Goal: Register for event/course

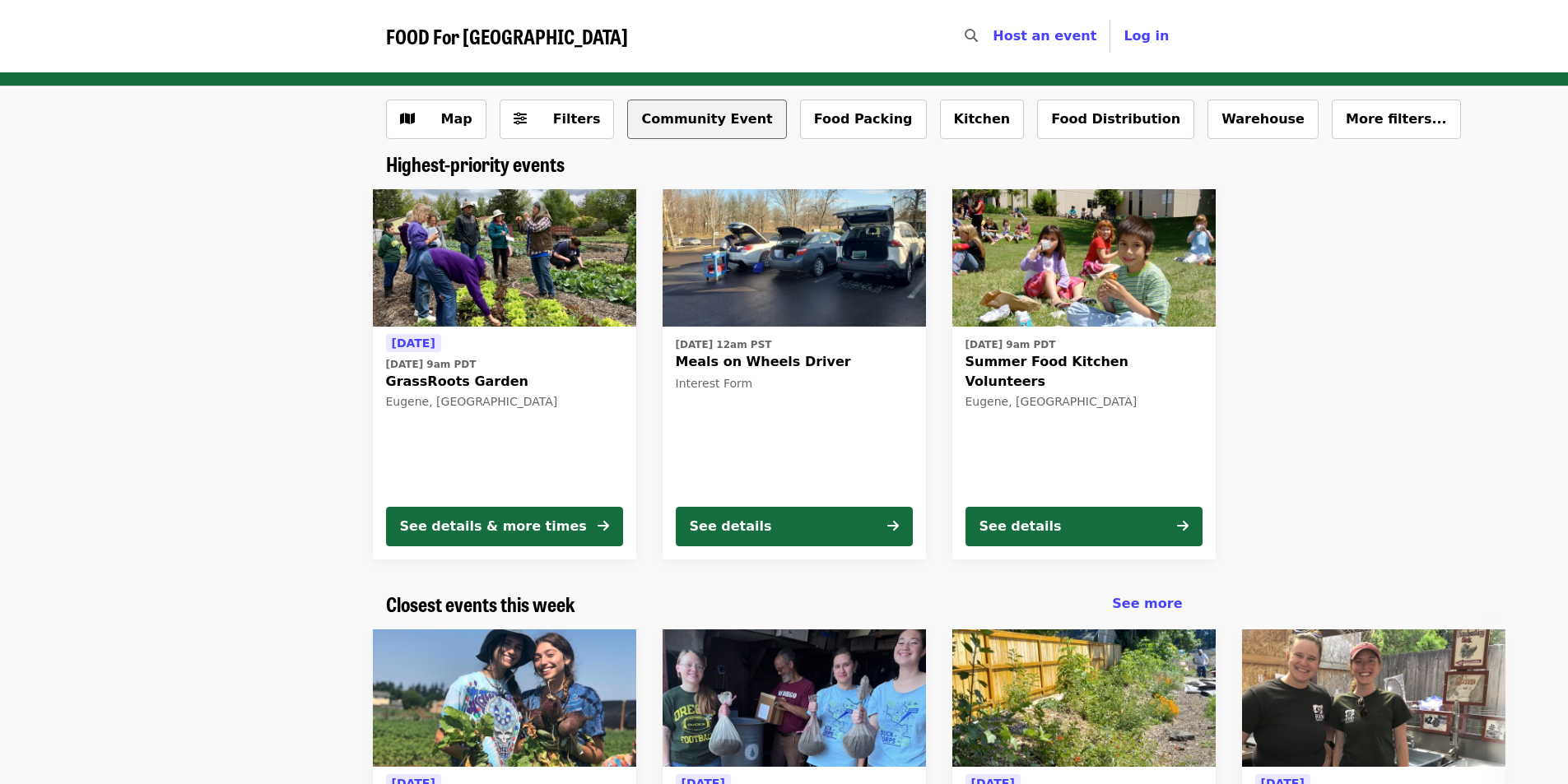
click at [662, 124] on button "Community Event" at bounding box center [707, 119] width 159 height 39
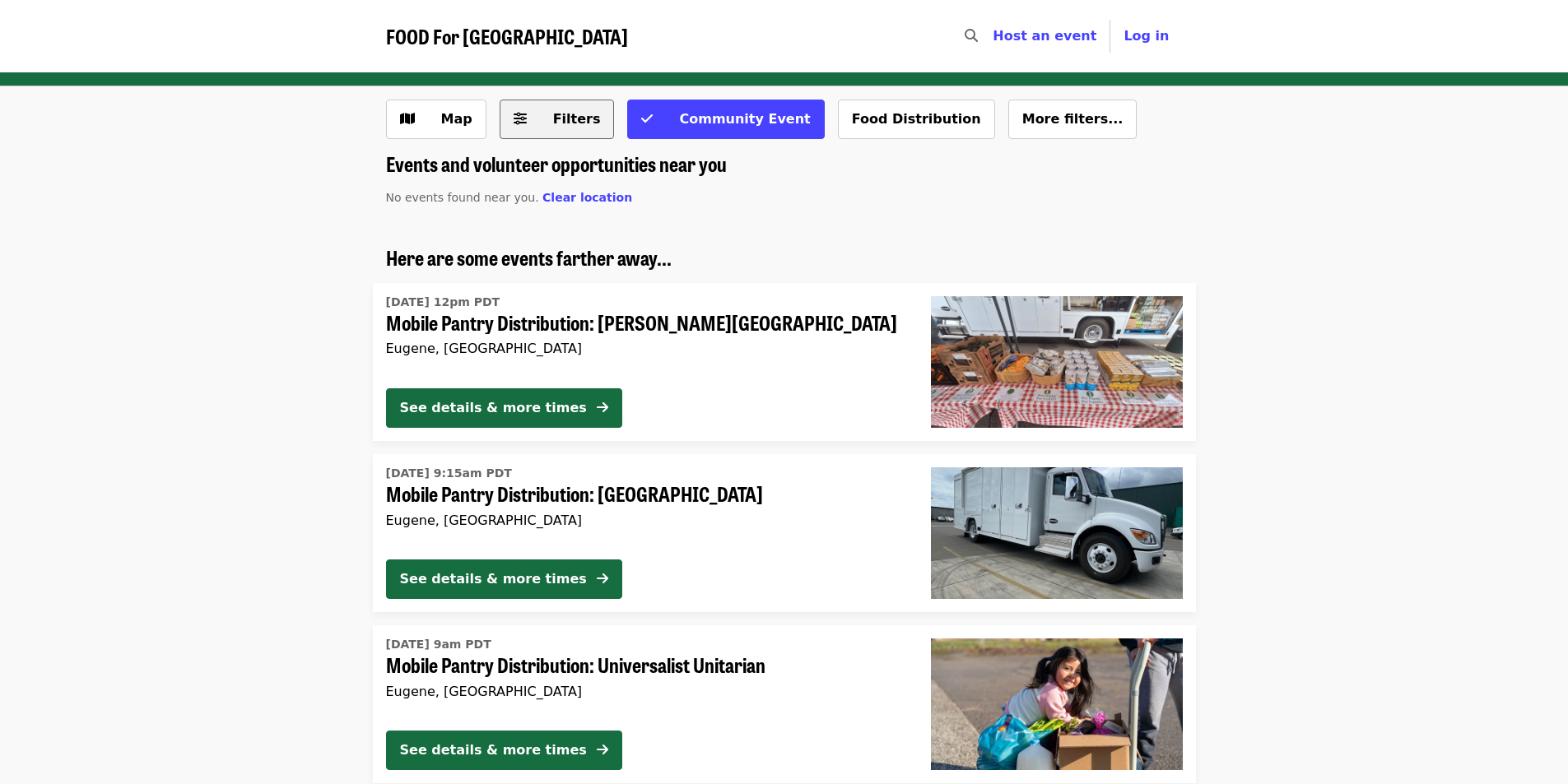
click at [531, 111] on button "Filters" at bounding box center [557, 119] width 115 height 39
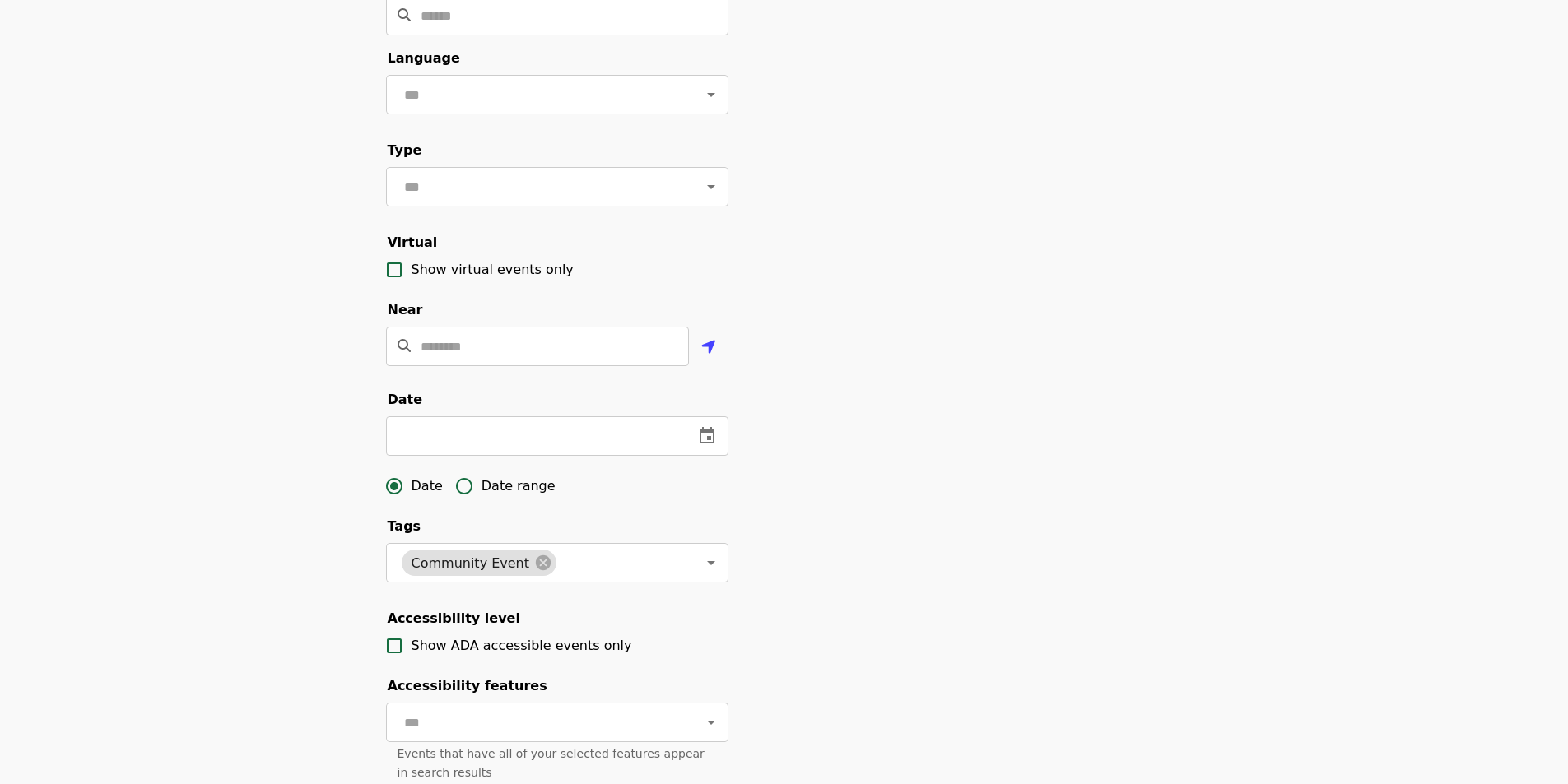
scroll to position [165, 0]
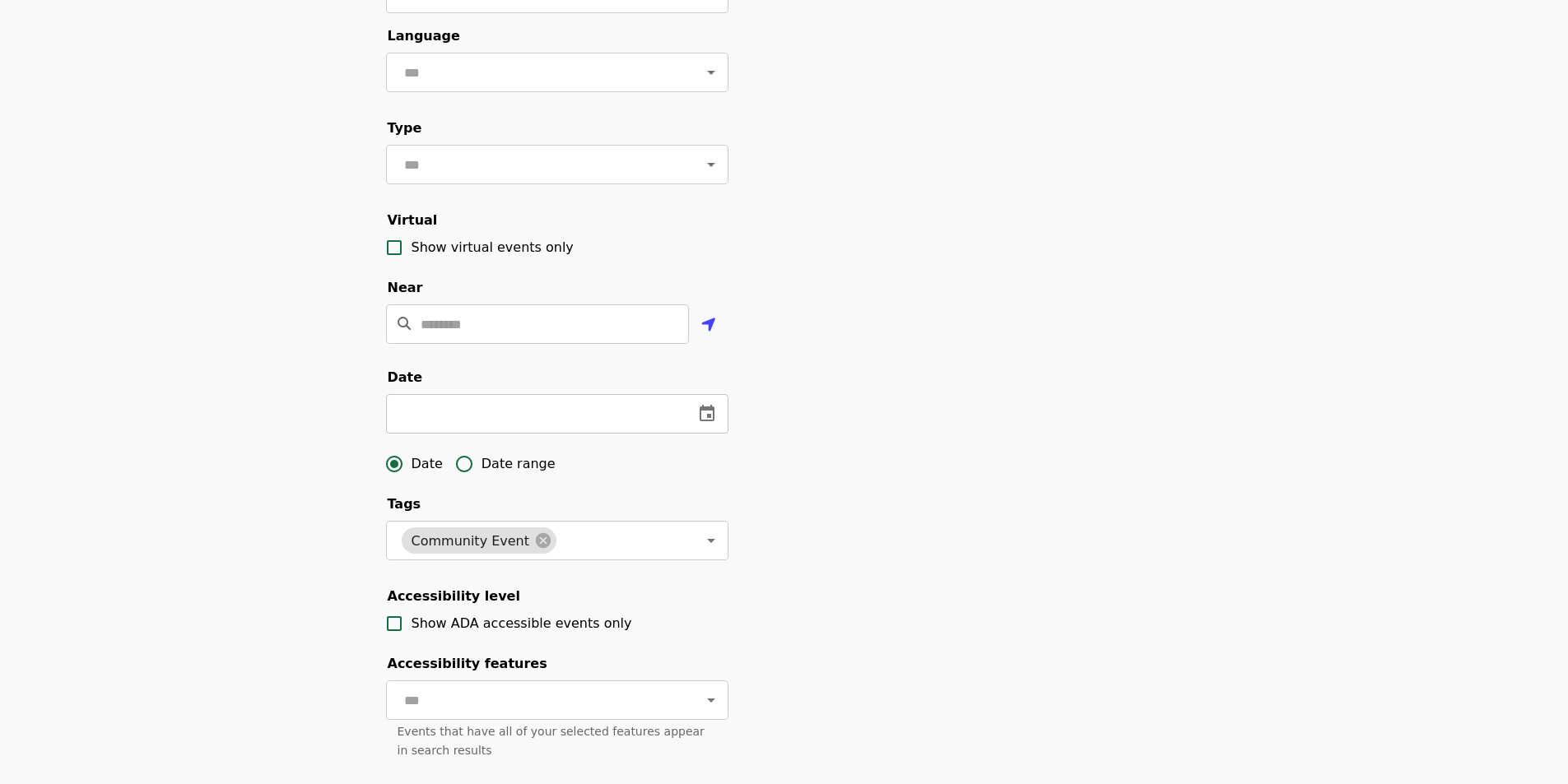
click at [709, 421] on icon "change date" at bounding box center [707, 412] width 15 height 17
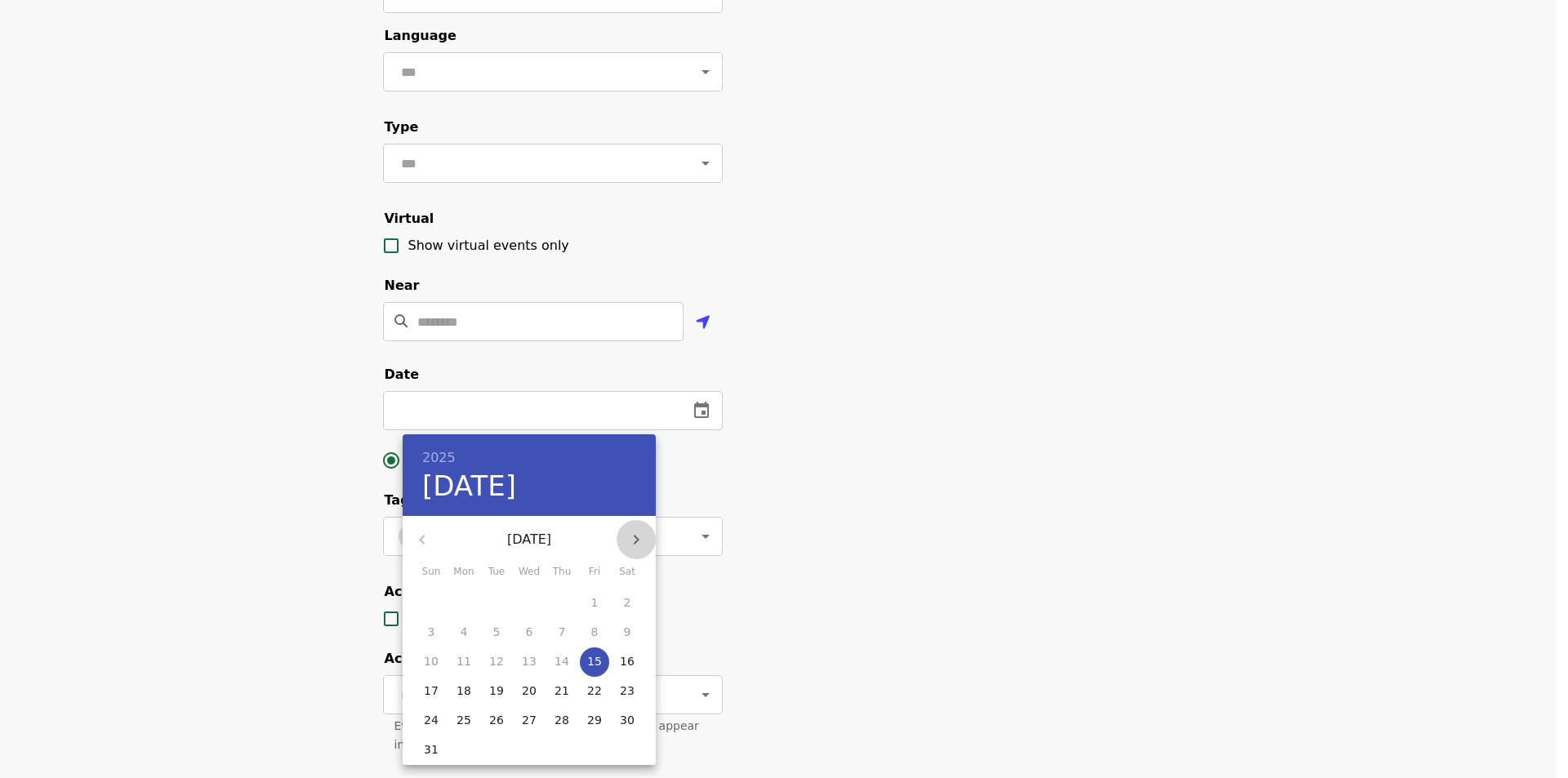
click at [636, 537] on icon "button" at bounding box center [636, 539] width 20 height 20
click at [636, 538] on icon "button" at bounding box center [636, 539] width 20 height 20
click at [629, 639] on p "11" at bounding box center [627, 632] width 15 height 16
type input "**********"
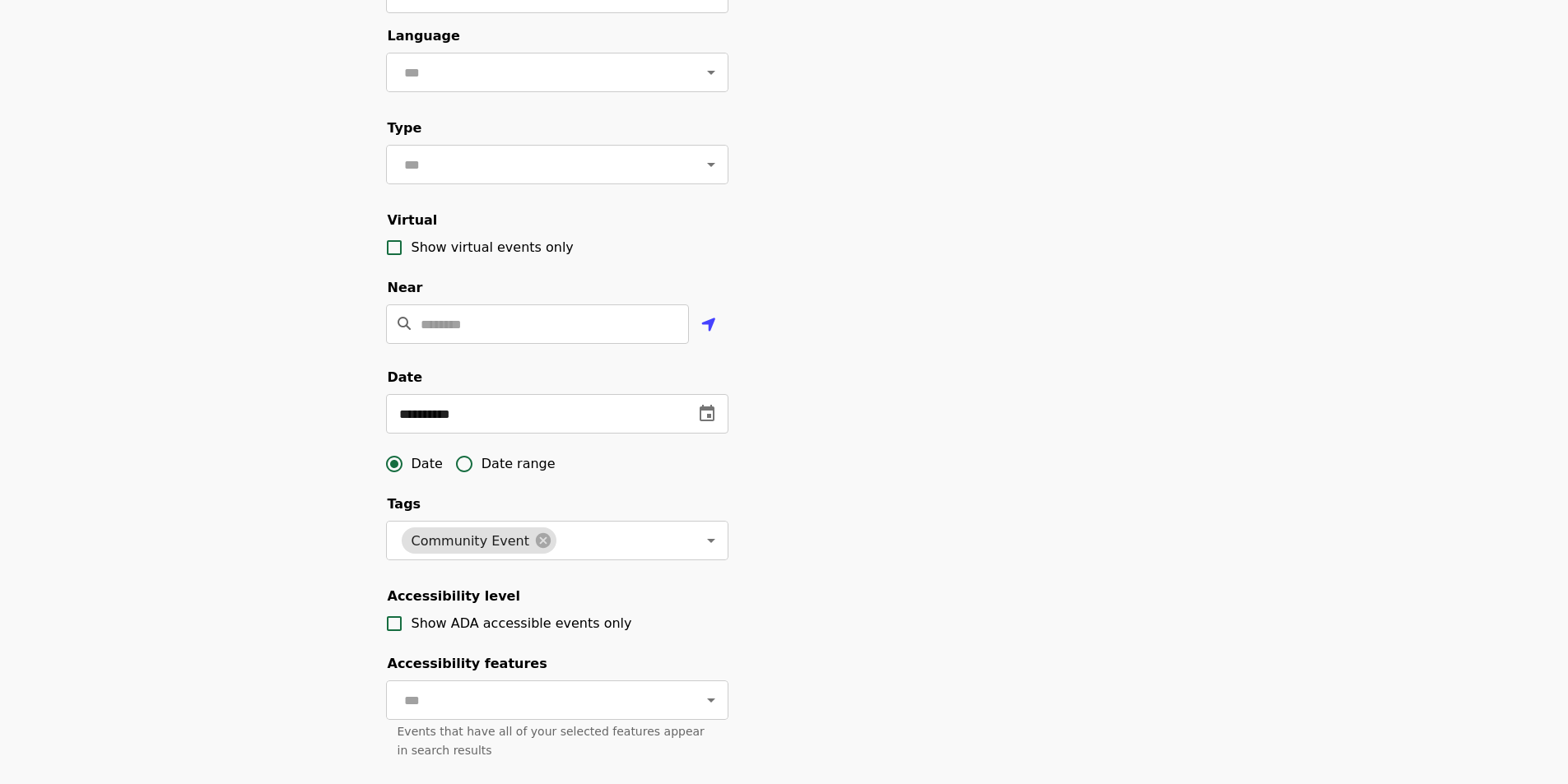
scroll to position [494, 0]
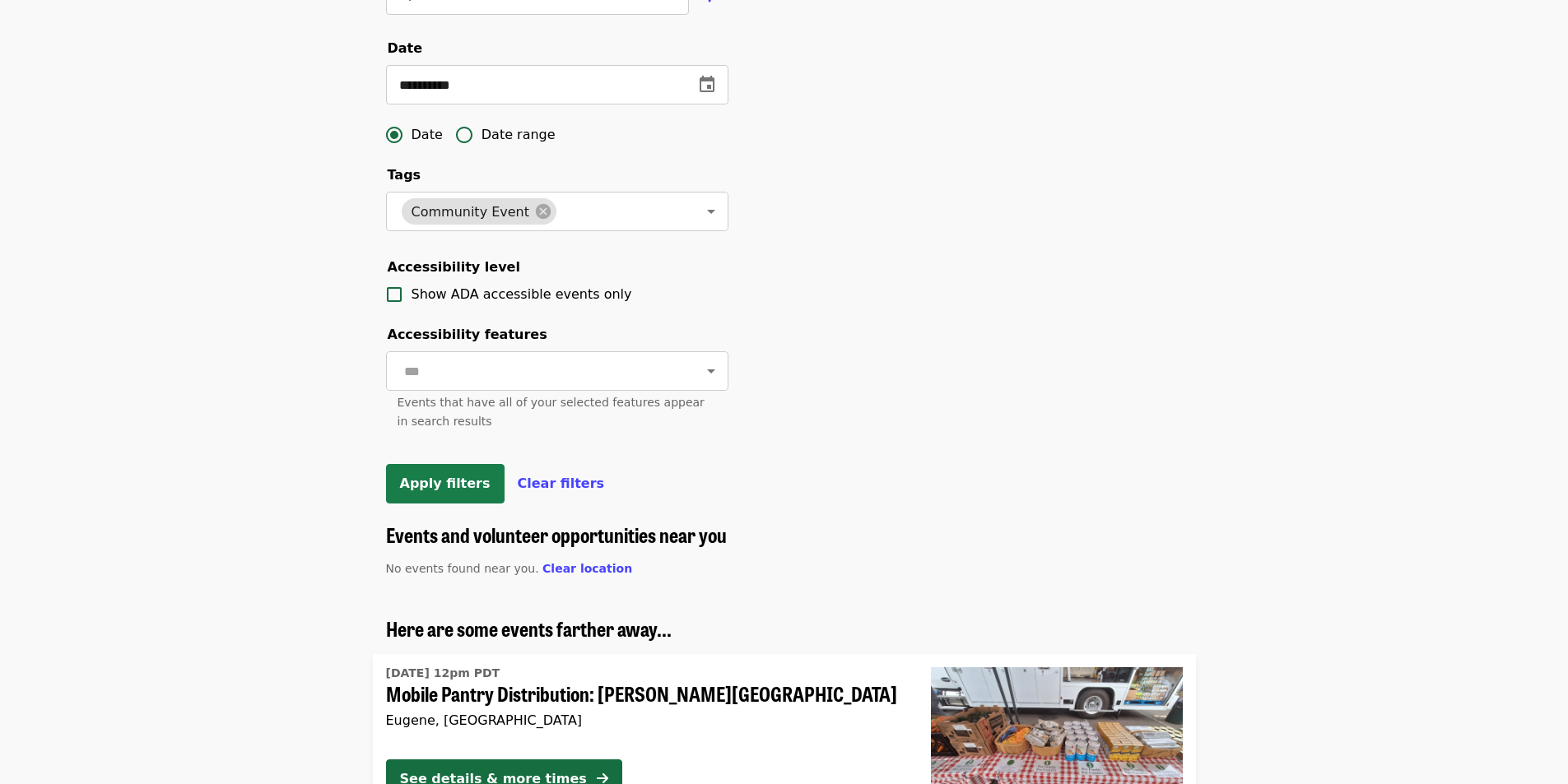
click at [437, 491] on span "Apply filters" at bounding box center [445, 483] width 91 height 16
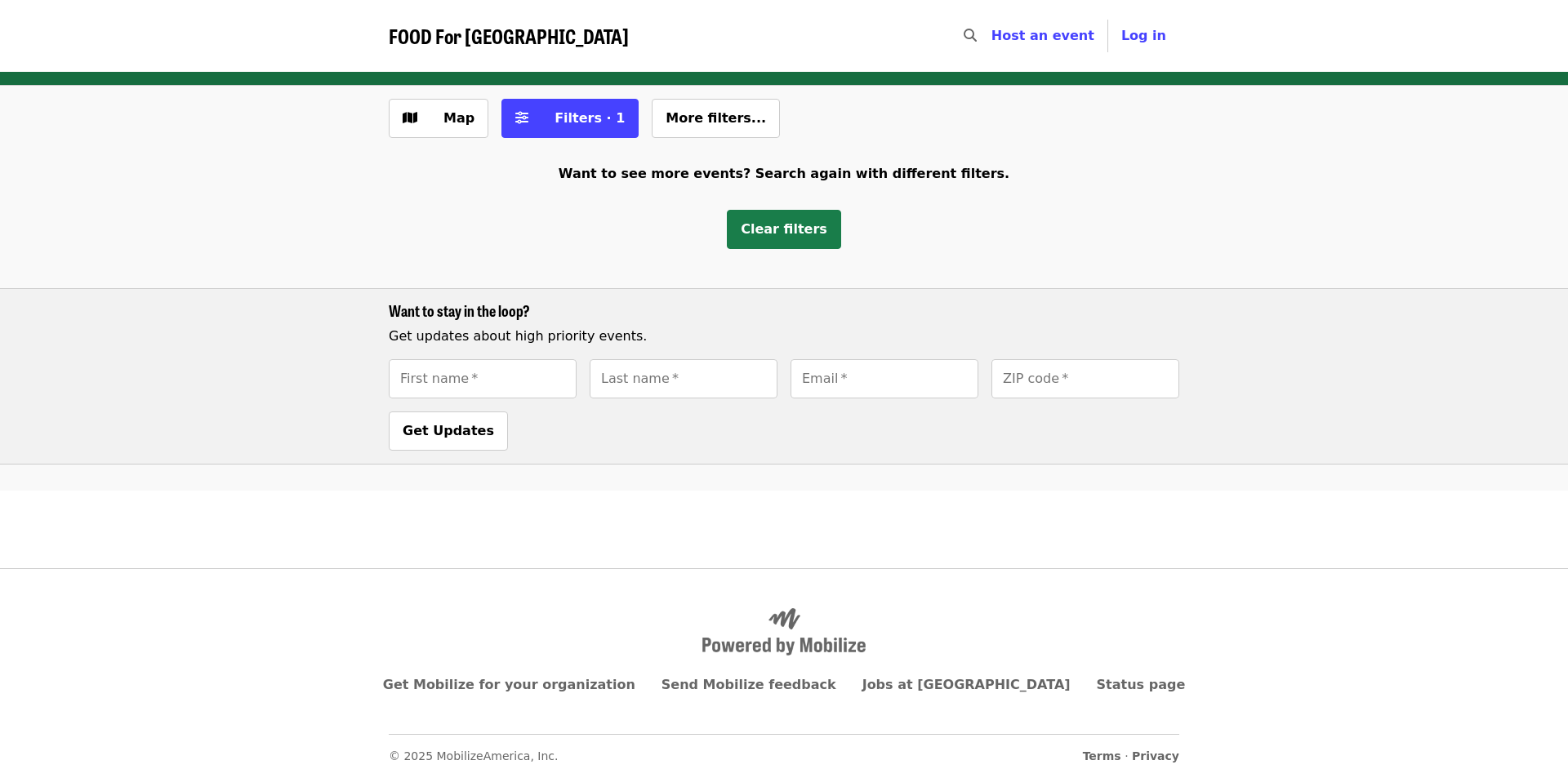
click at [764, 230] on span "Clear filters" at bounding box center [784, 229] width 87 height 16
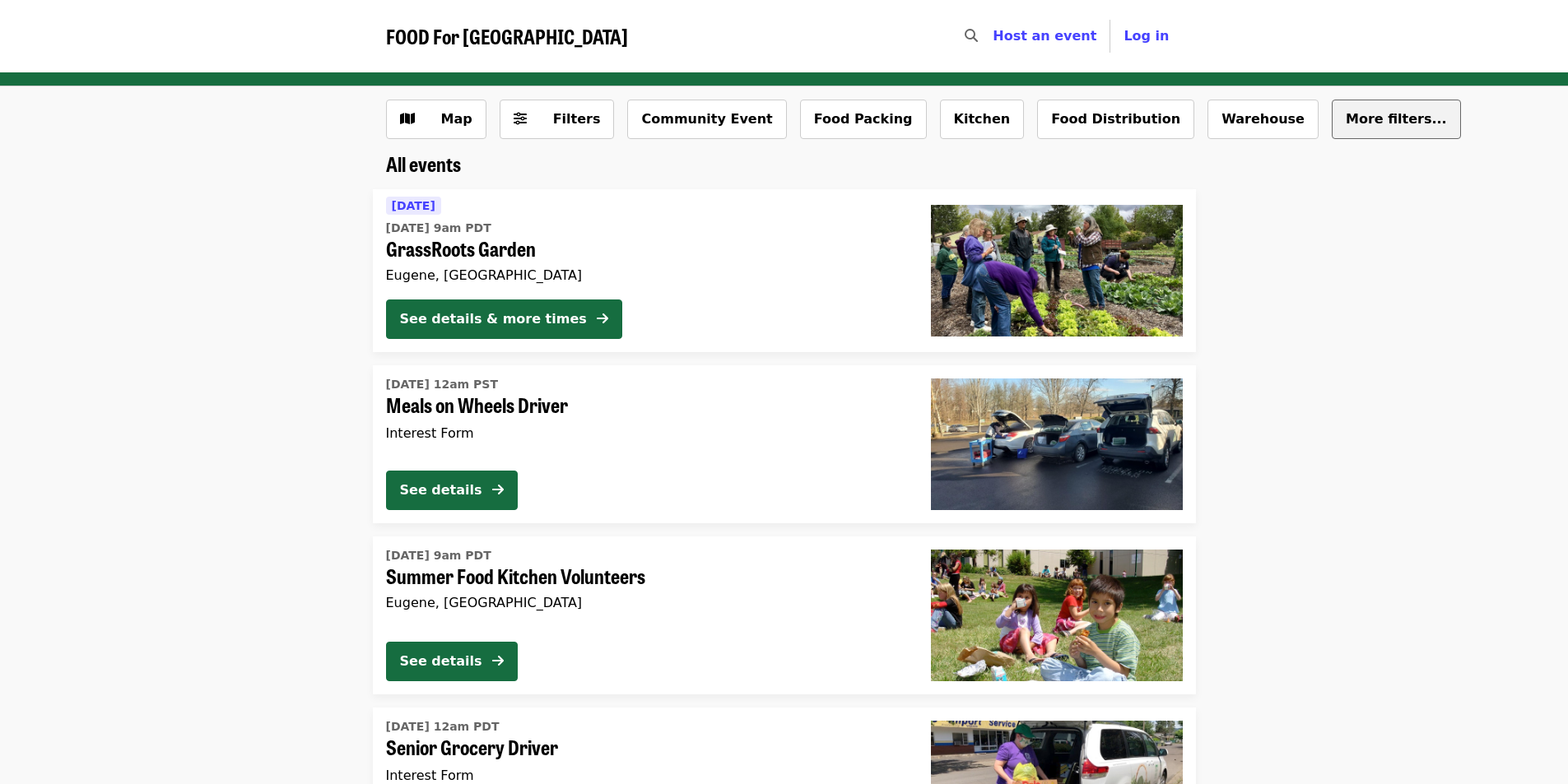
click at [1345, 123] on span "More filters..." at bounding box center [1396, 119] width 101 height 16
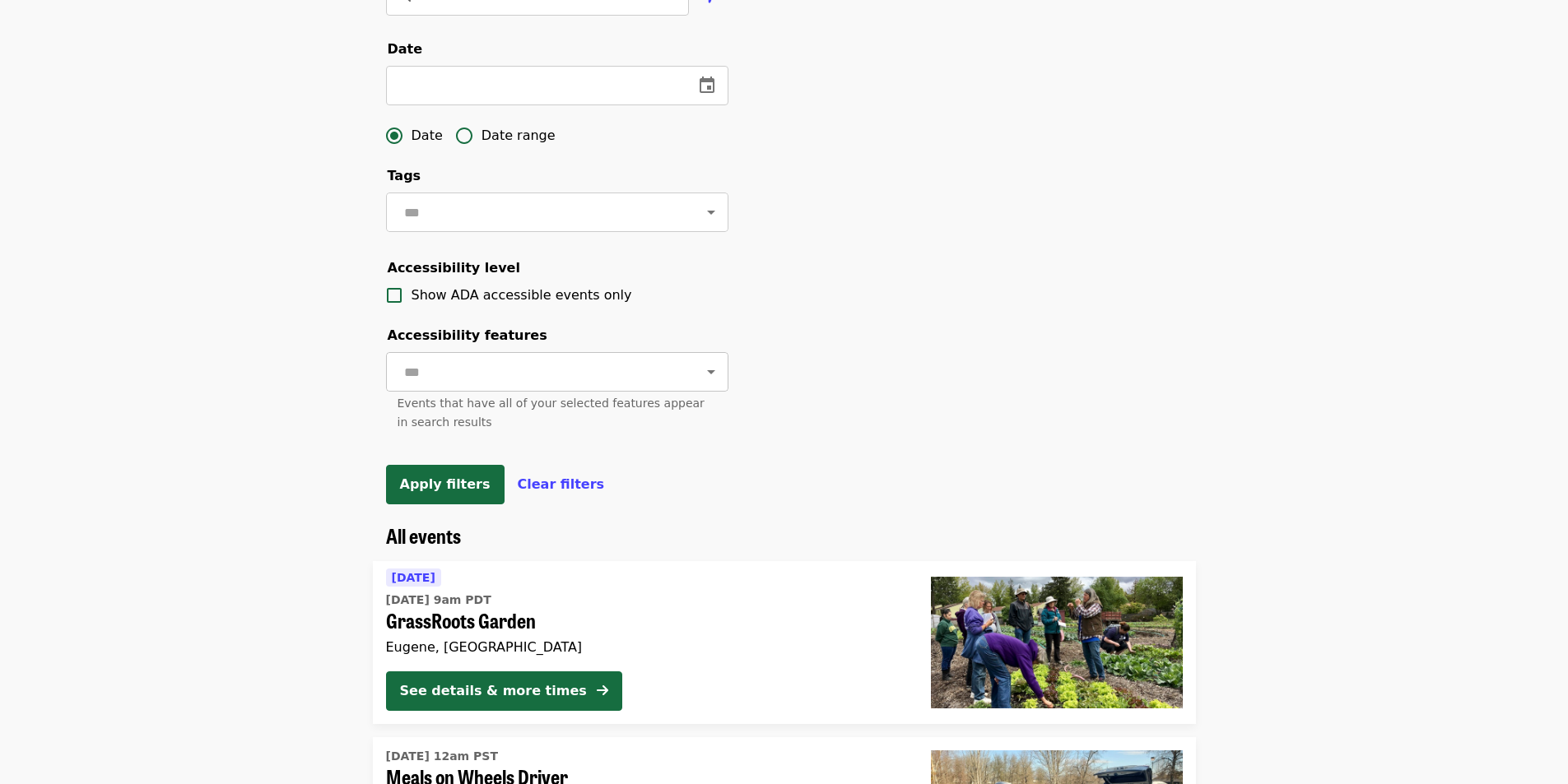
scroll to position [494, 0]
click at [458, 105] on input "text" at bounding box center [533, 85] width 295 height 39
click at [706, 94] on icon "change date" at bounding box center [707, 85] width 20 height 20
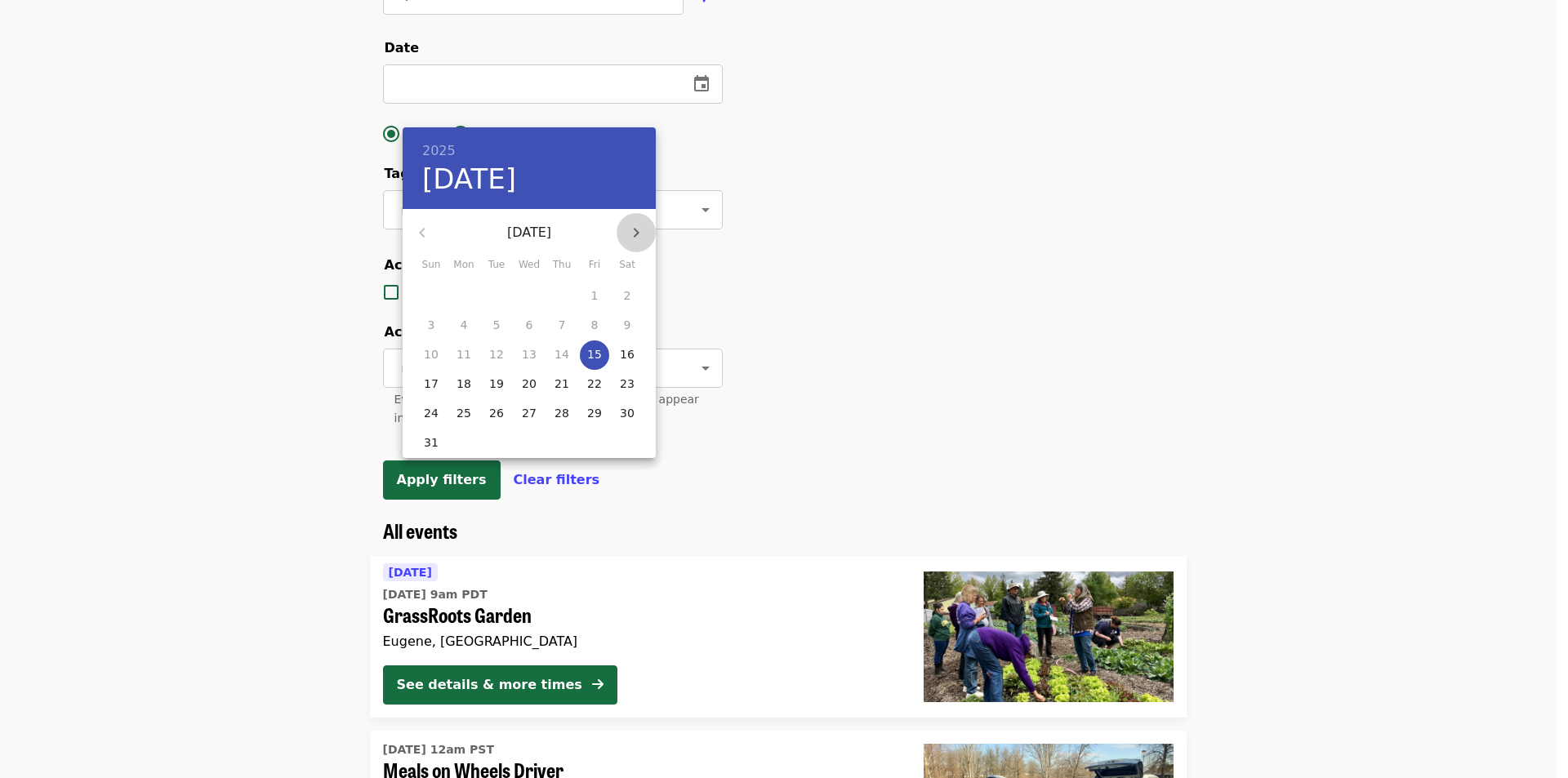
click at [639, 236] on icon "button" at bounding box center [636, 232] width 20 height 20
click at [624, 323] on p "11" at bounding box center [627, 325] width 15 height 16
type input "**********"
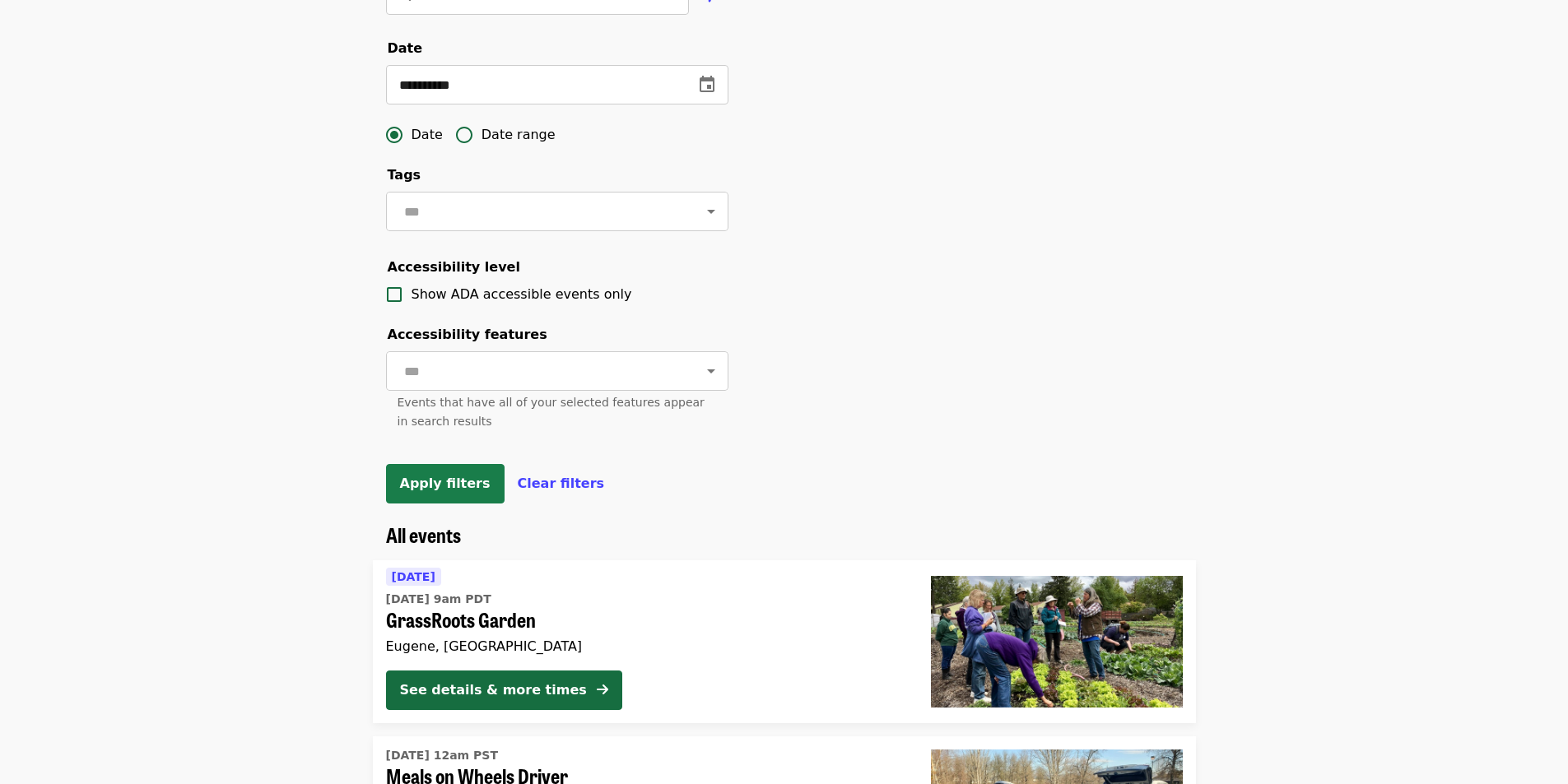
click at [420, 503] on button "Apply filters" at bounding box center [445, 483] width 119 height 39
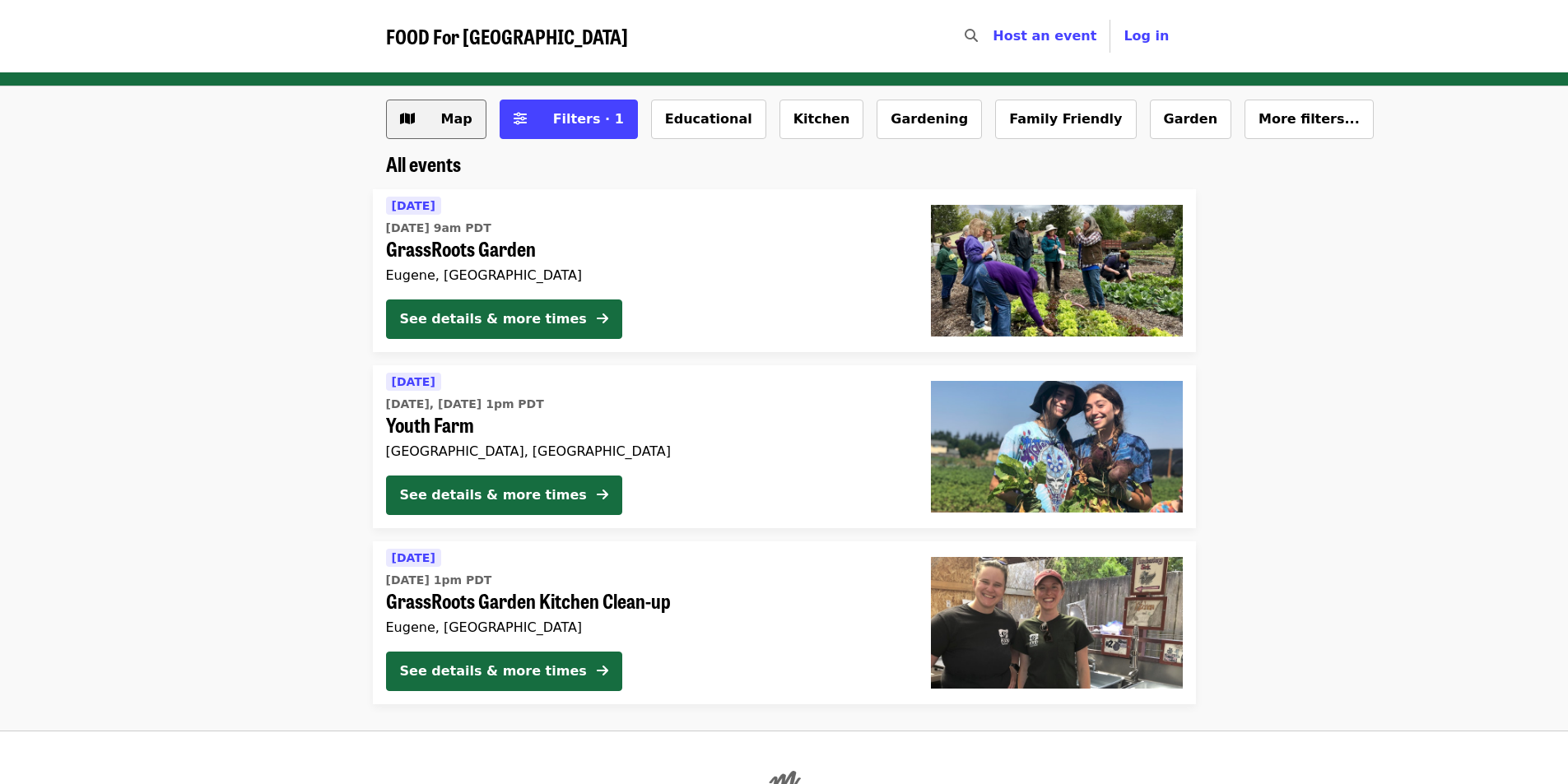
click at [430, 112] on span "Map" at bounding box center [448, 119] width 48 height 20
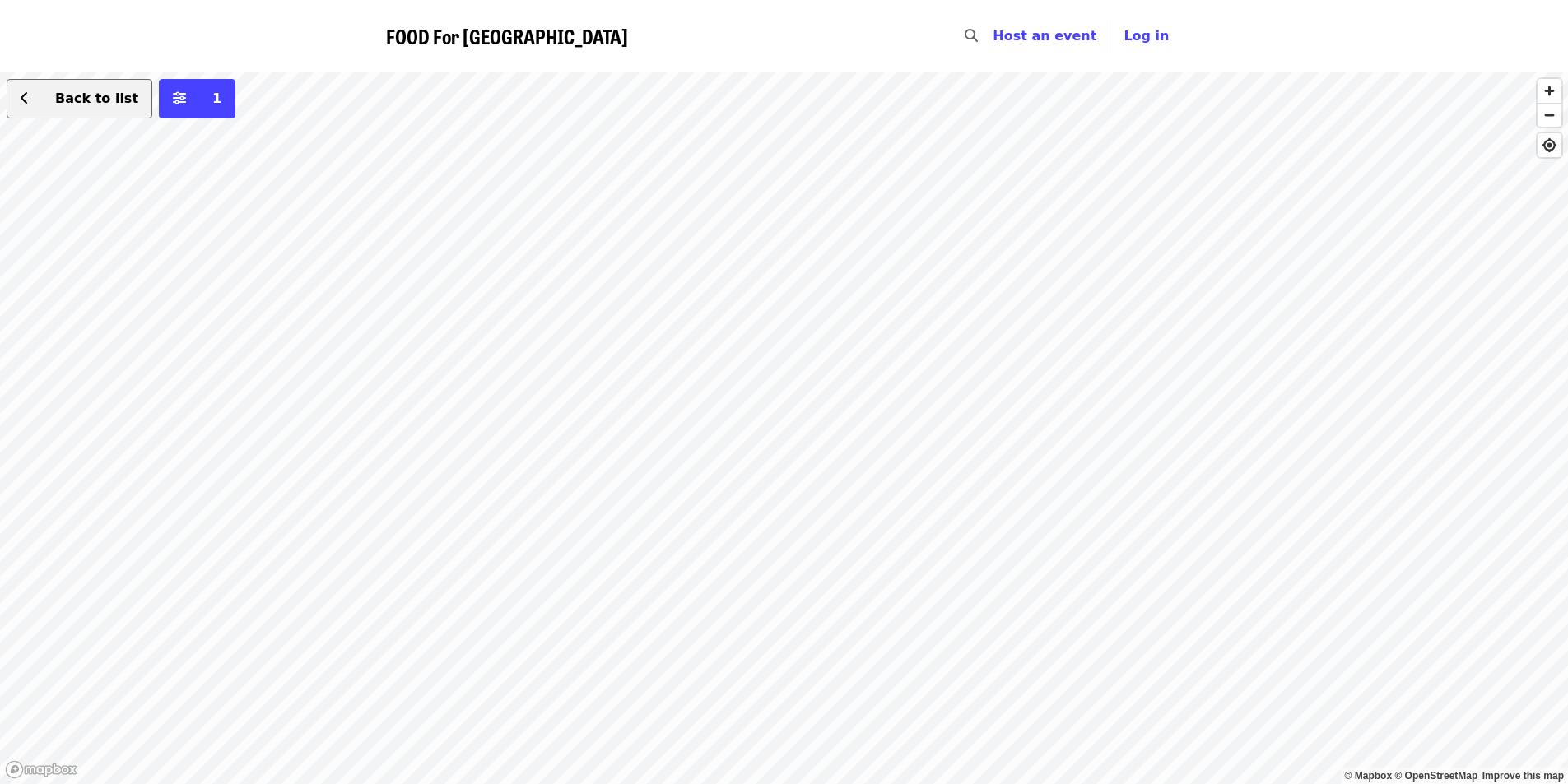
click at [22, 106] on icon "chevron-left icon" at bounding box center [24, 99] width 8 height 16
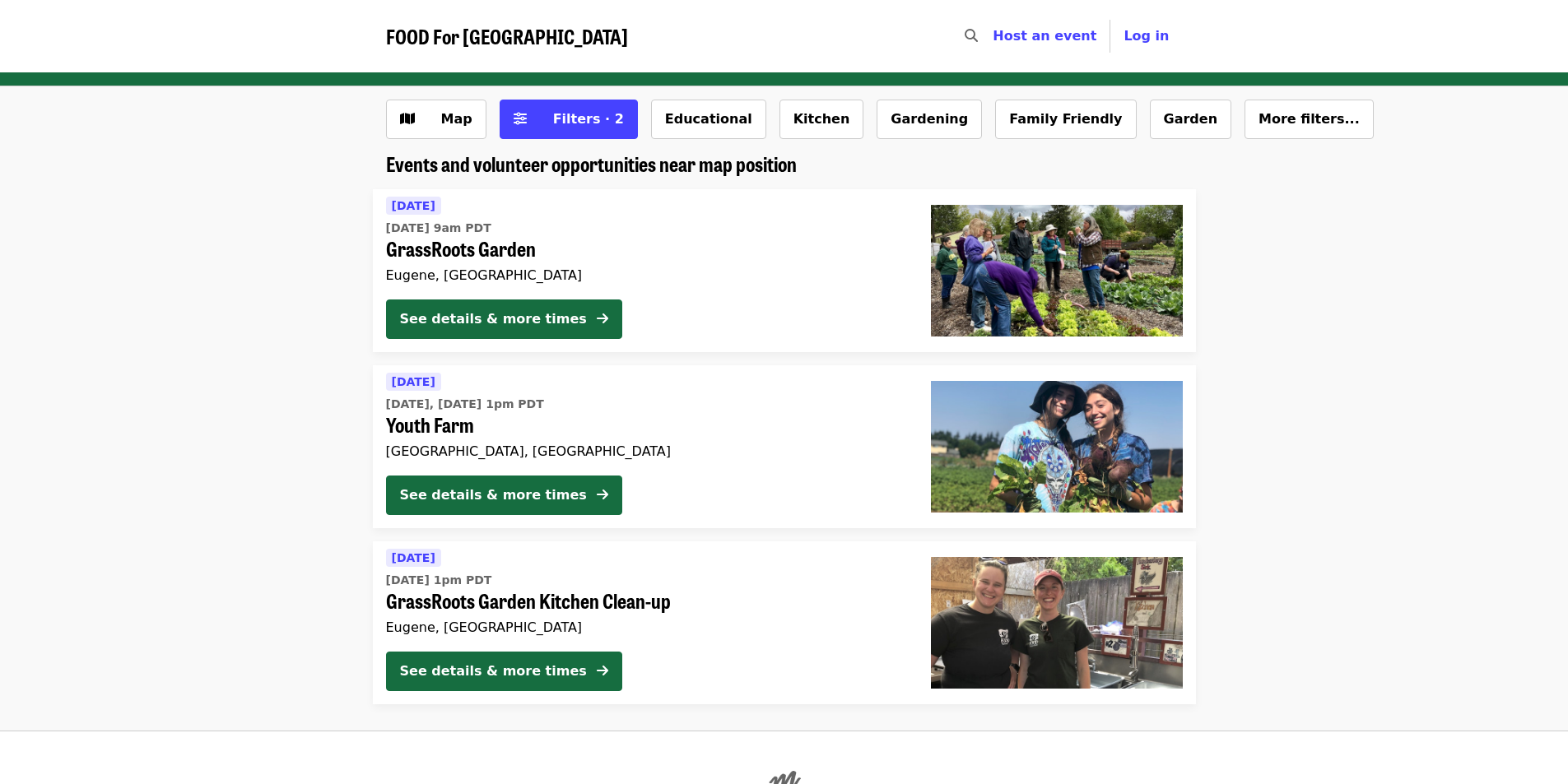
click at [432, 35] on span "FOOD For [GEOGRAPHIC_DATA]" at bounding box center [506, 36] width 242 height 29
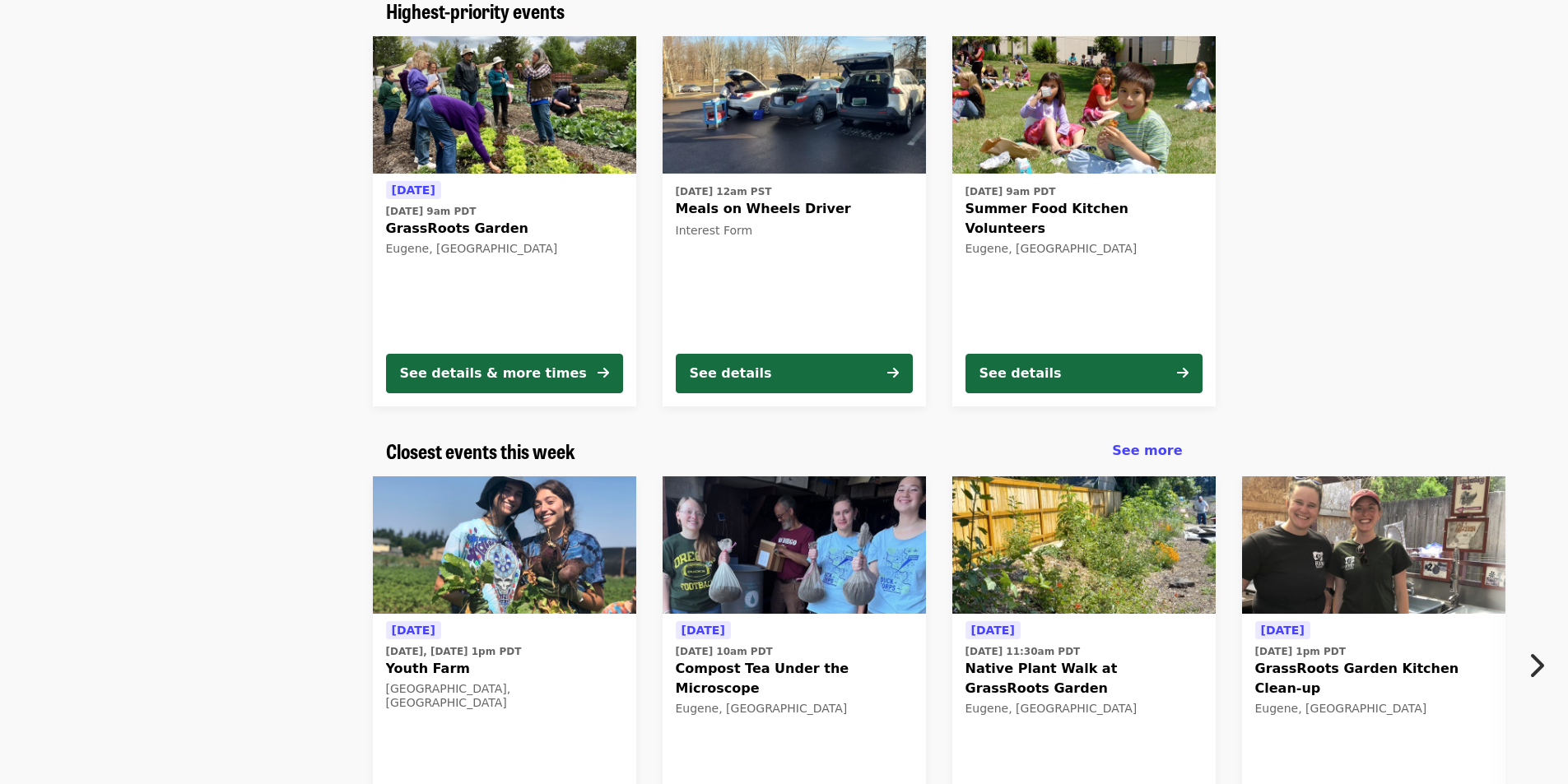
scroll to position [165, 0]
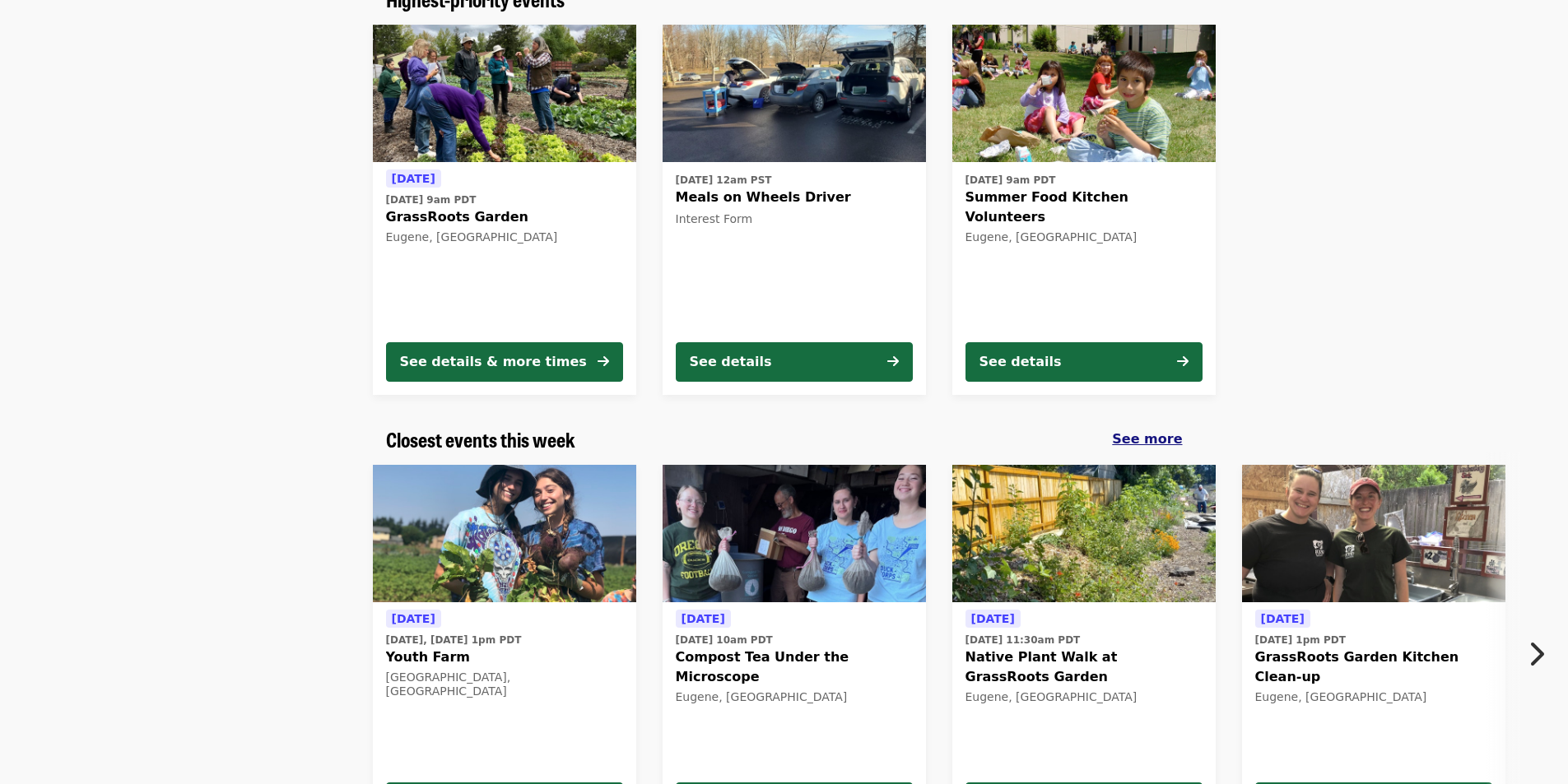
click at [1147, 439] on span "See more" at bounding box center [1147, 439] width 70 height 16
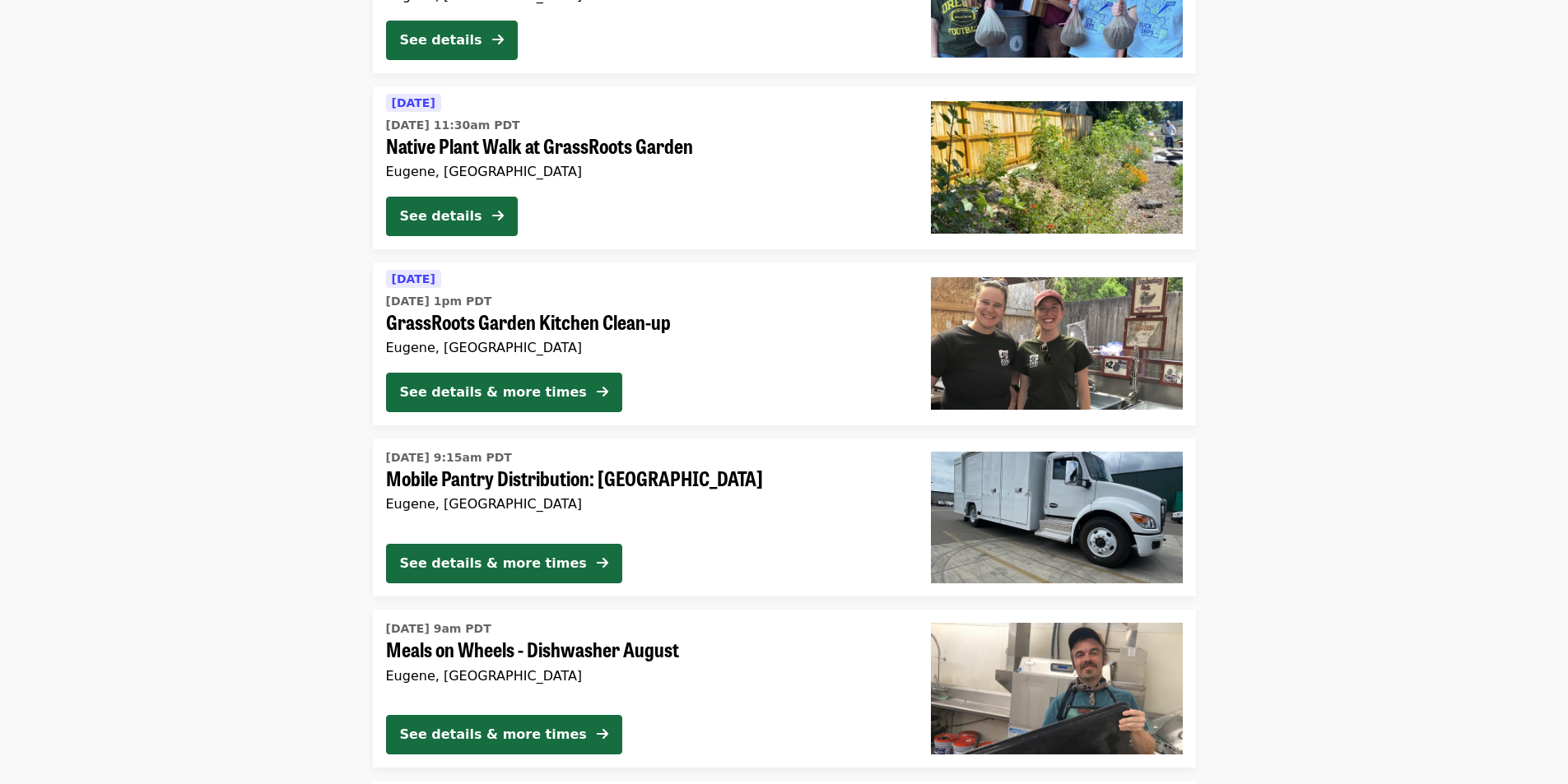
scroll to position [72, 0]
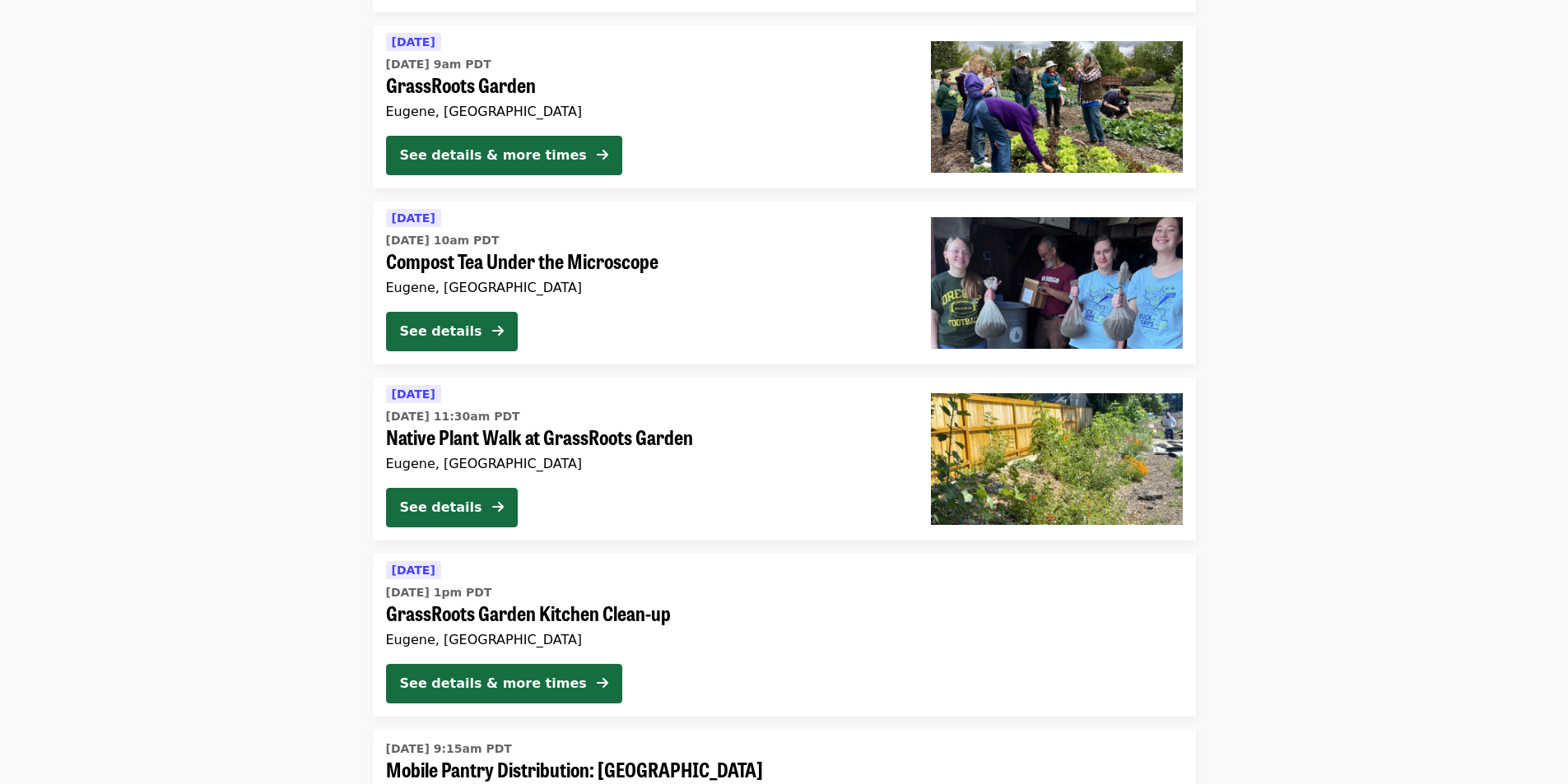
scroll to position [1252, 0]
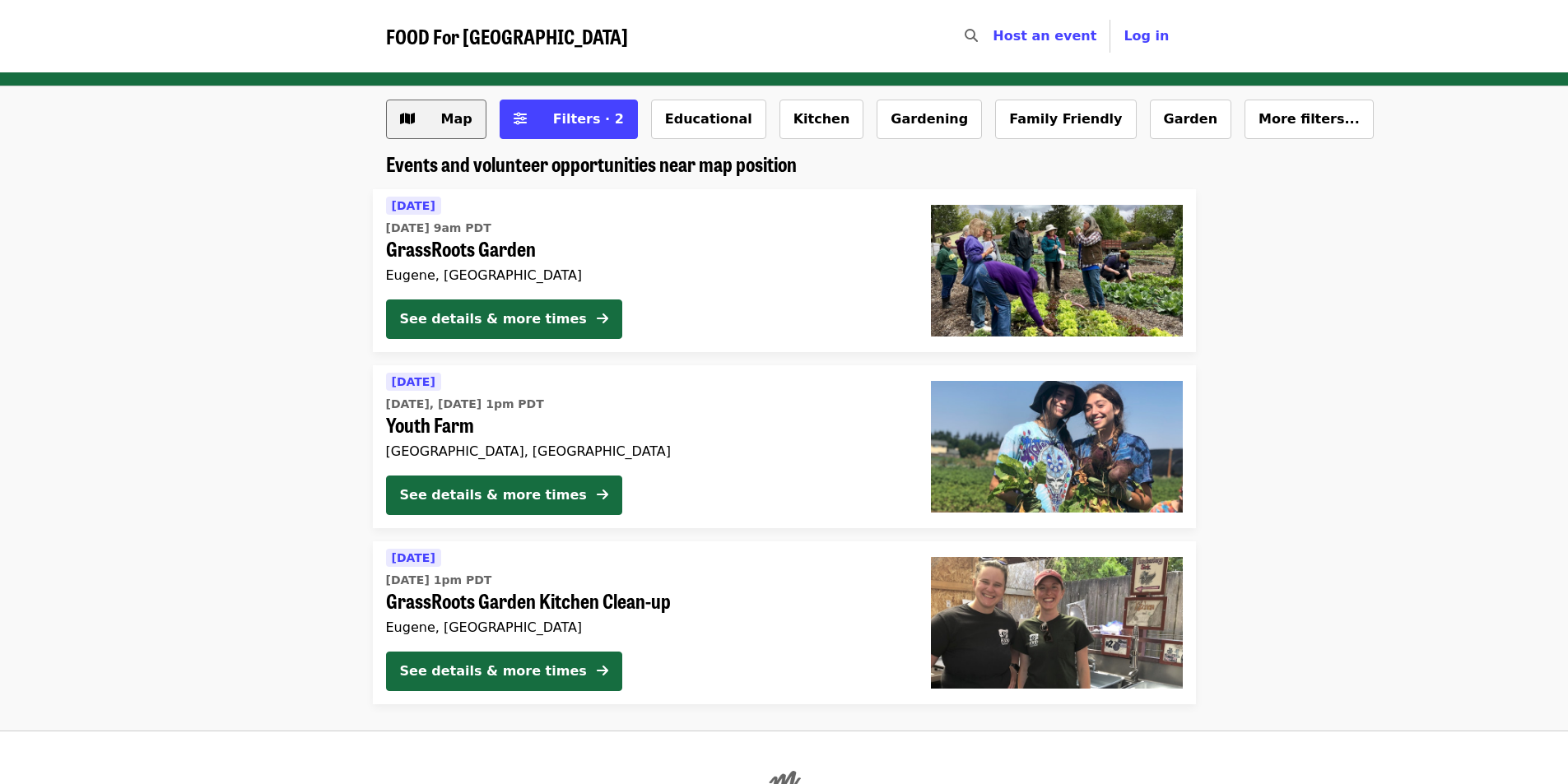
click at [418, 126] on button "Map" at bounding box center [435, 119] width 100 height 39
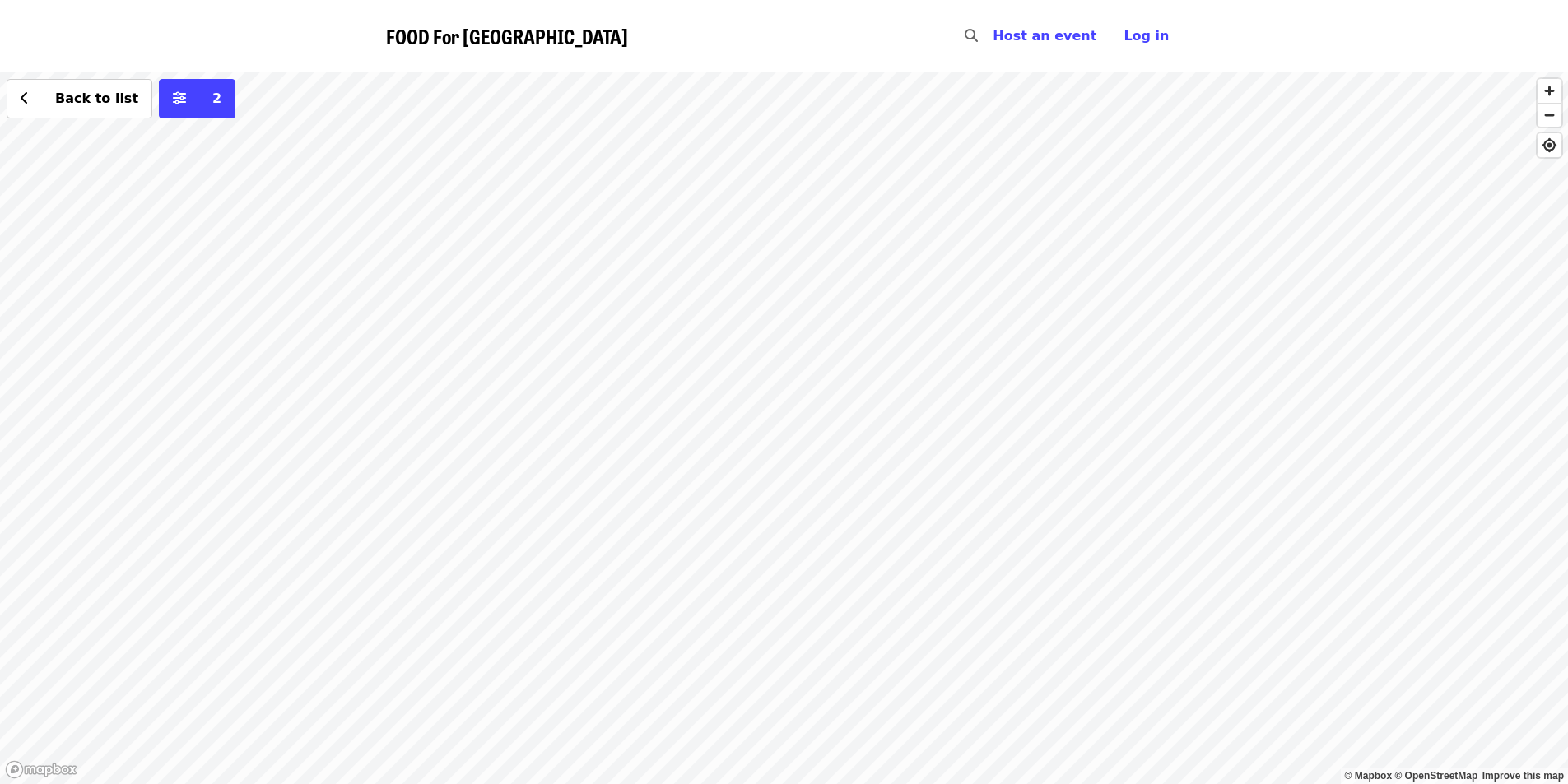
click at [423, 36] on span "FOOD For [GEOGRAPHIC_DATA]" at bounding box center [506, 36] width 242 height 29
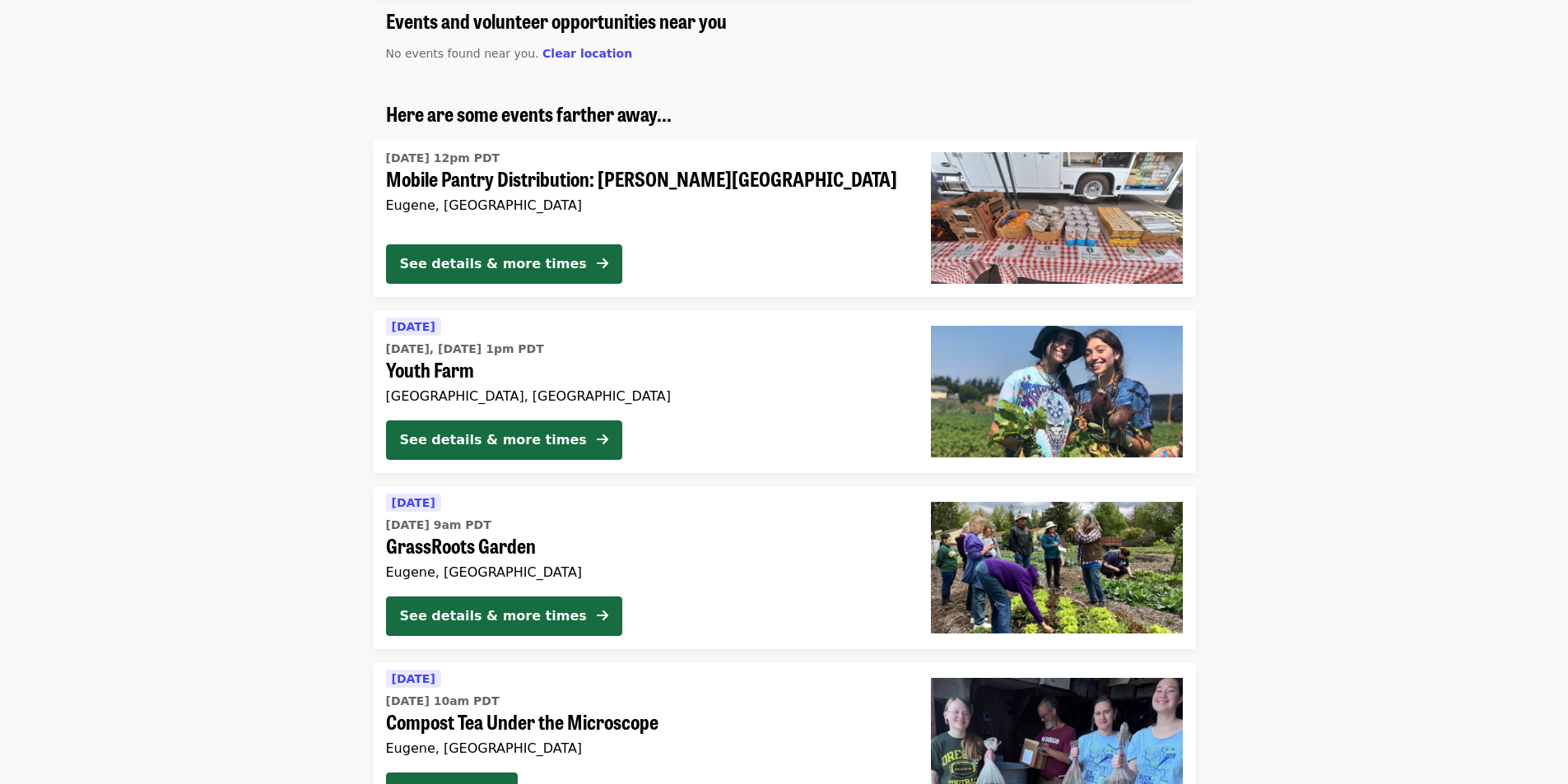
scroll to position [1234, 0]
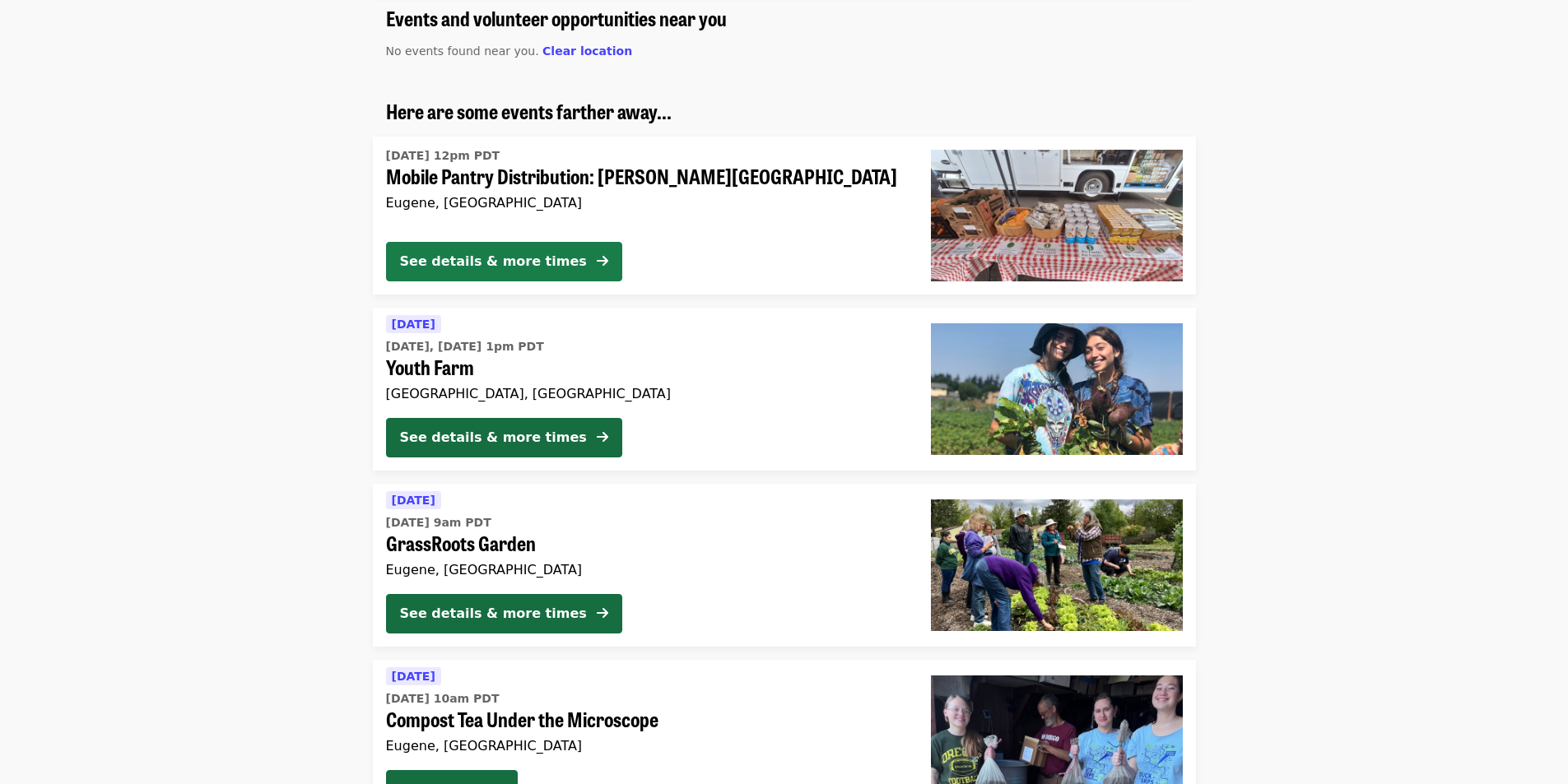
click at [572, 258] on button "See details & more times" at bounding box center [503, 261] width 236 height 39
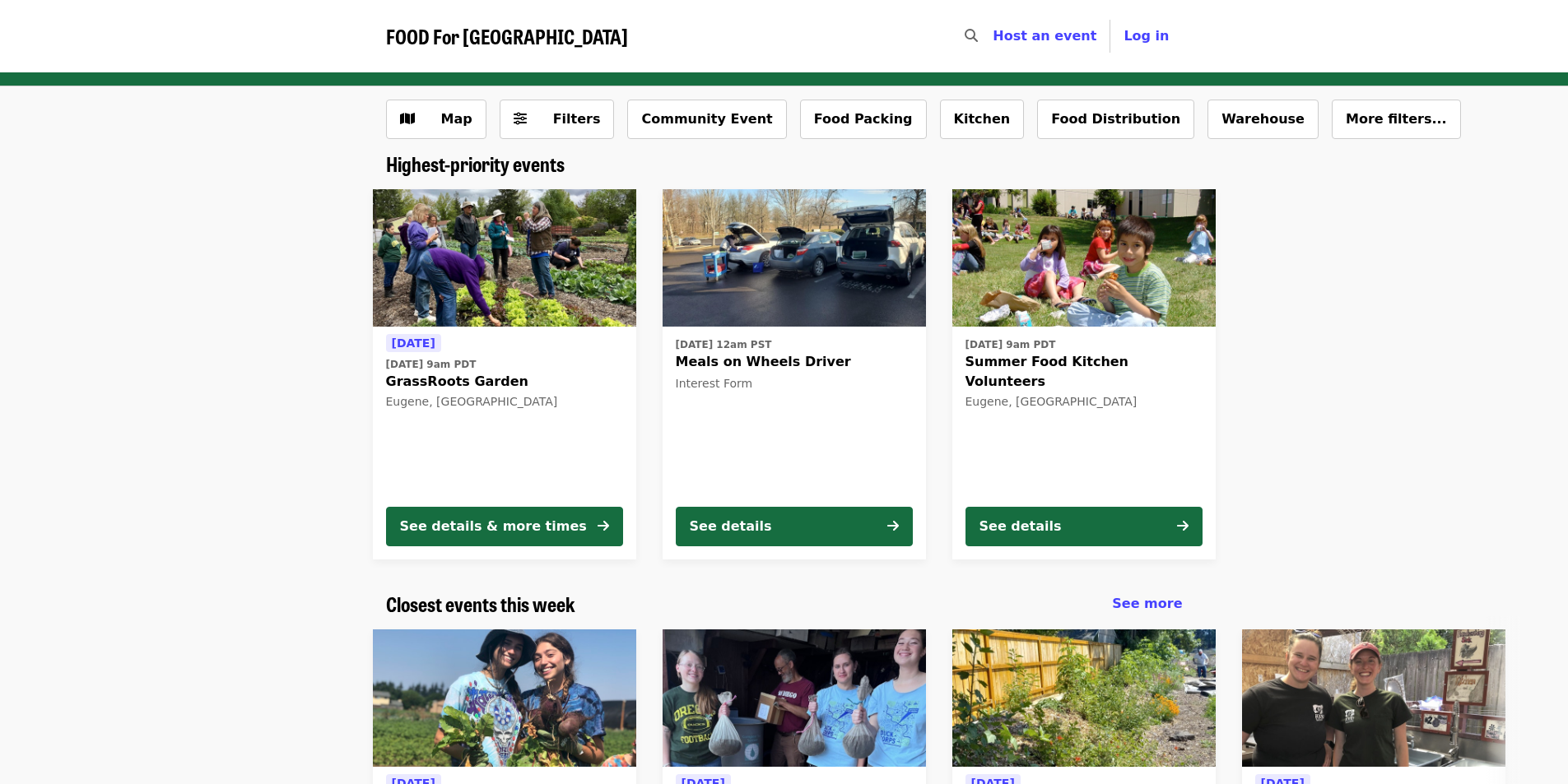
click at [486, 40] on span "FOOD For [GEOGRAPHIC_DATA]" at bounding box center [506, 36] width 242 height 29
click at [428, 33] on span "FOOD For [GEOGRAPHIC_DATA]" at bounding box center [506, 36] width 242 height 29
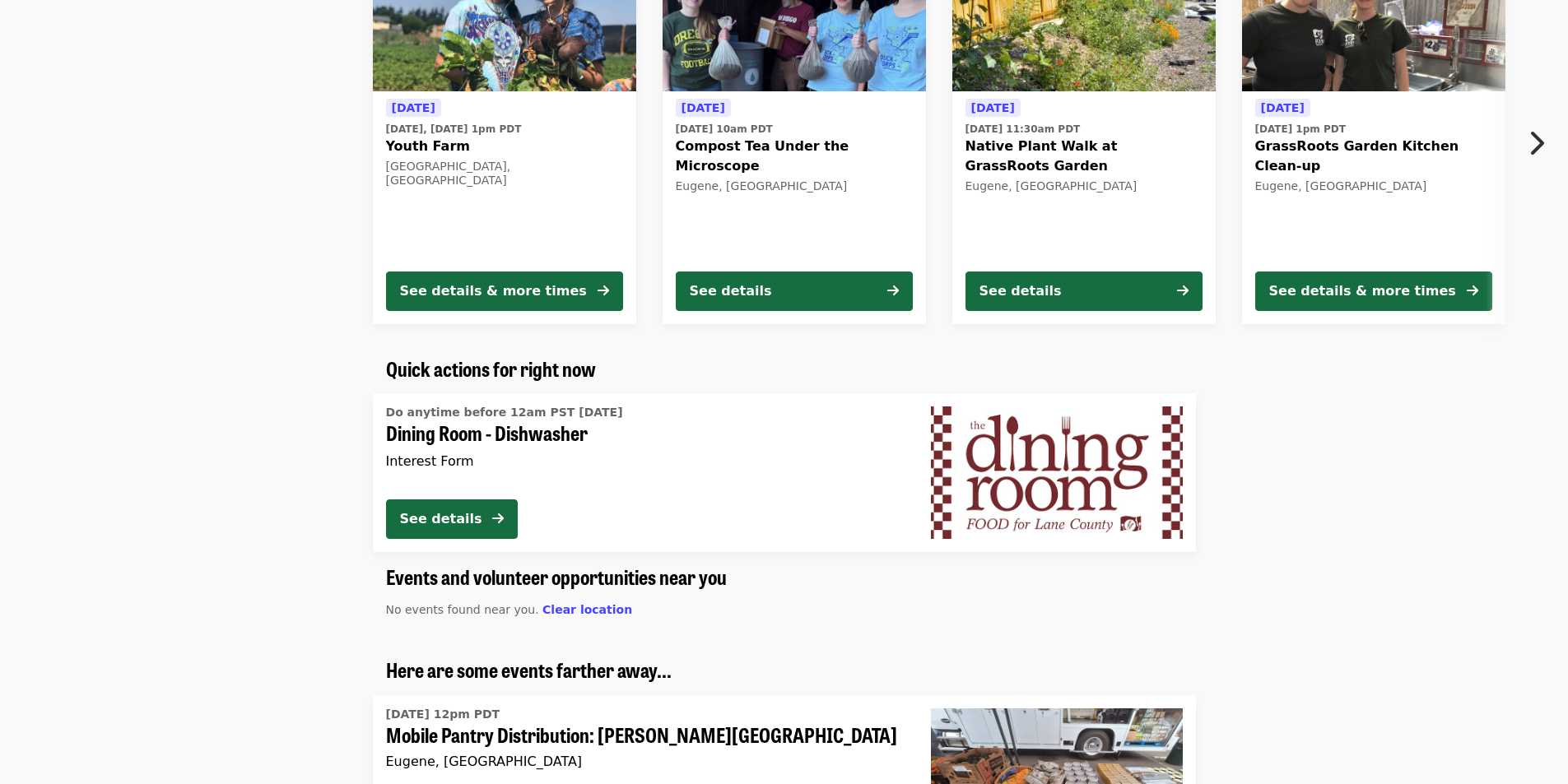
scroll to position [329, 0]
